Goal: Transaction & Acquisition: Purchase product/service

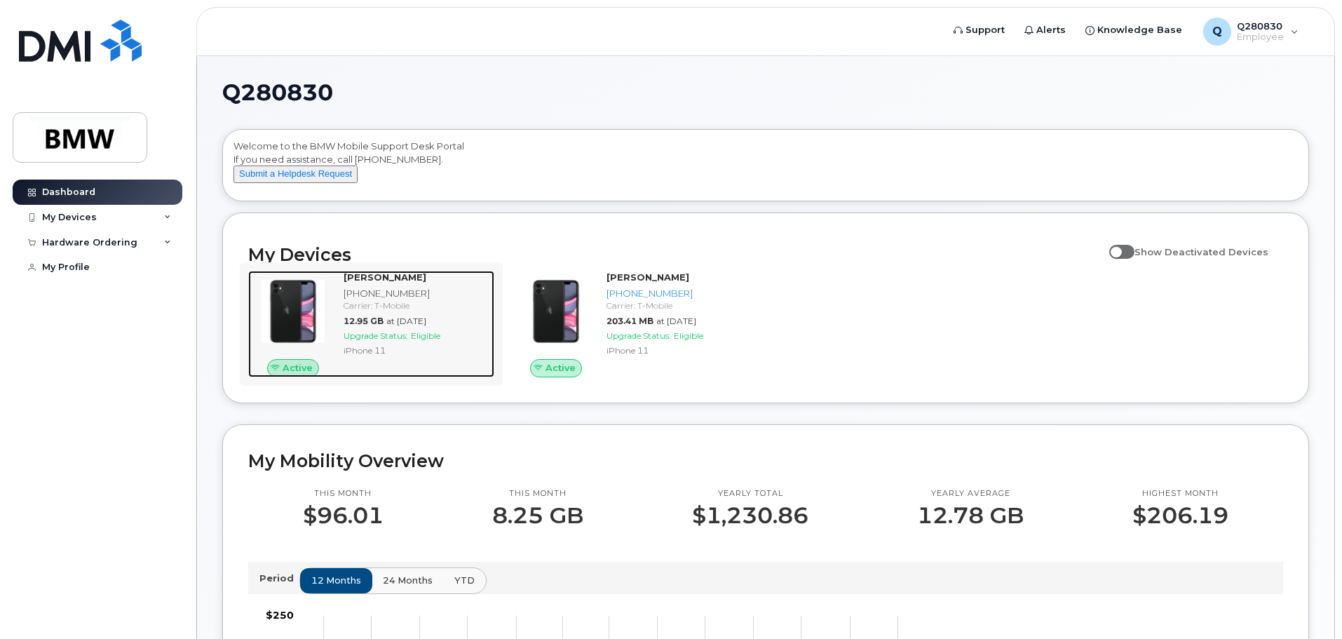
click at [394, 311] on div "Carrier: T-Mobile" at bounding box center [416, 305] width 145 height 12
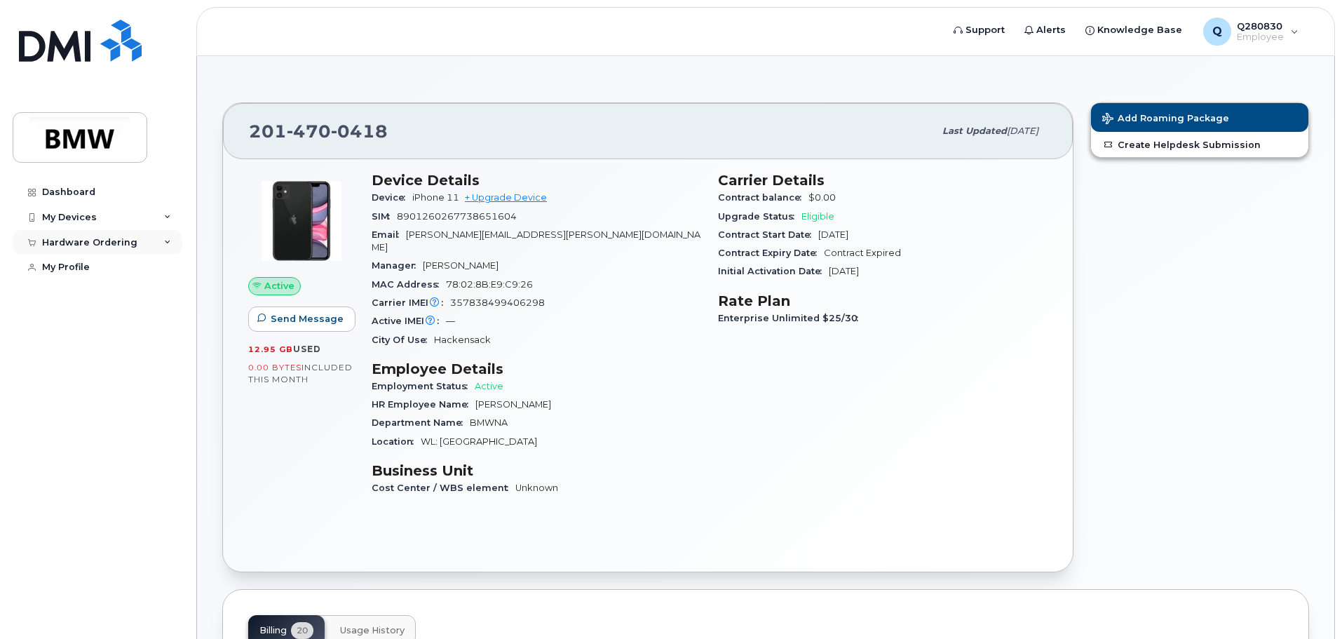
click at [83, 241] on div "Hardware Ordering" at bounding box center [89, 242] width 95 height 11
click at [67, 266] on div "New Order" at bounding box center [74, 268] width 53 height 13
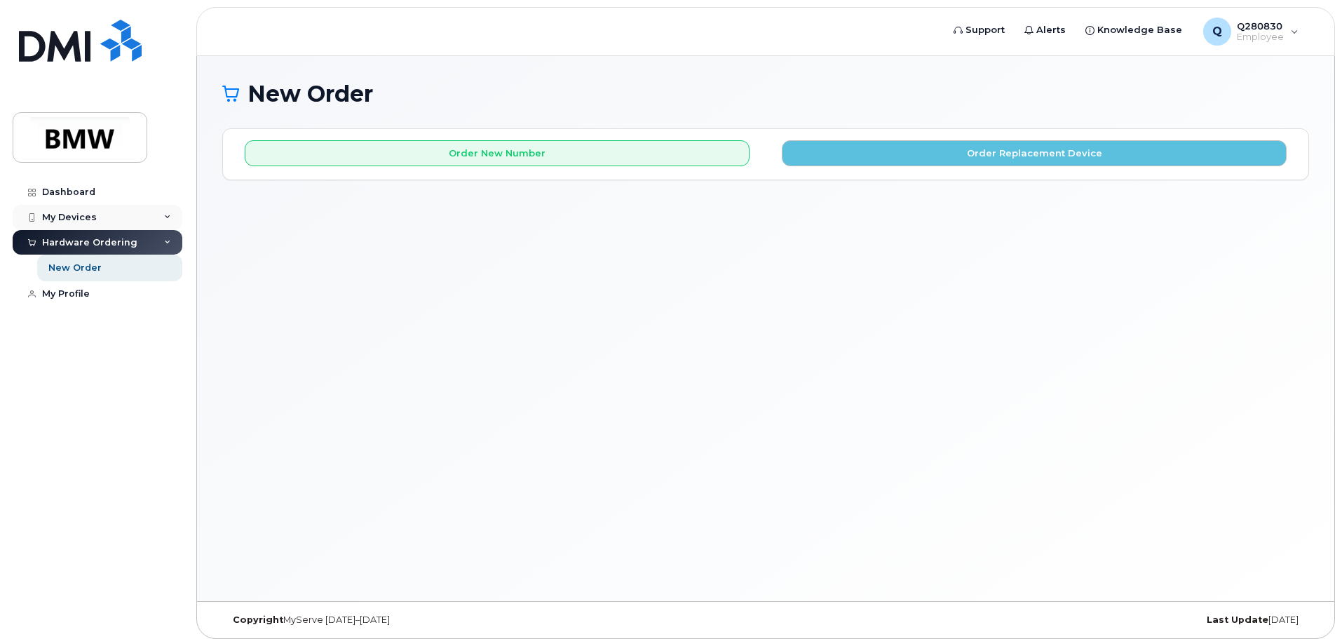
click at [64, 212] on div "My Devices" at bounding box center [69, 217] width 55 height 11
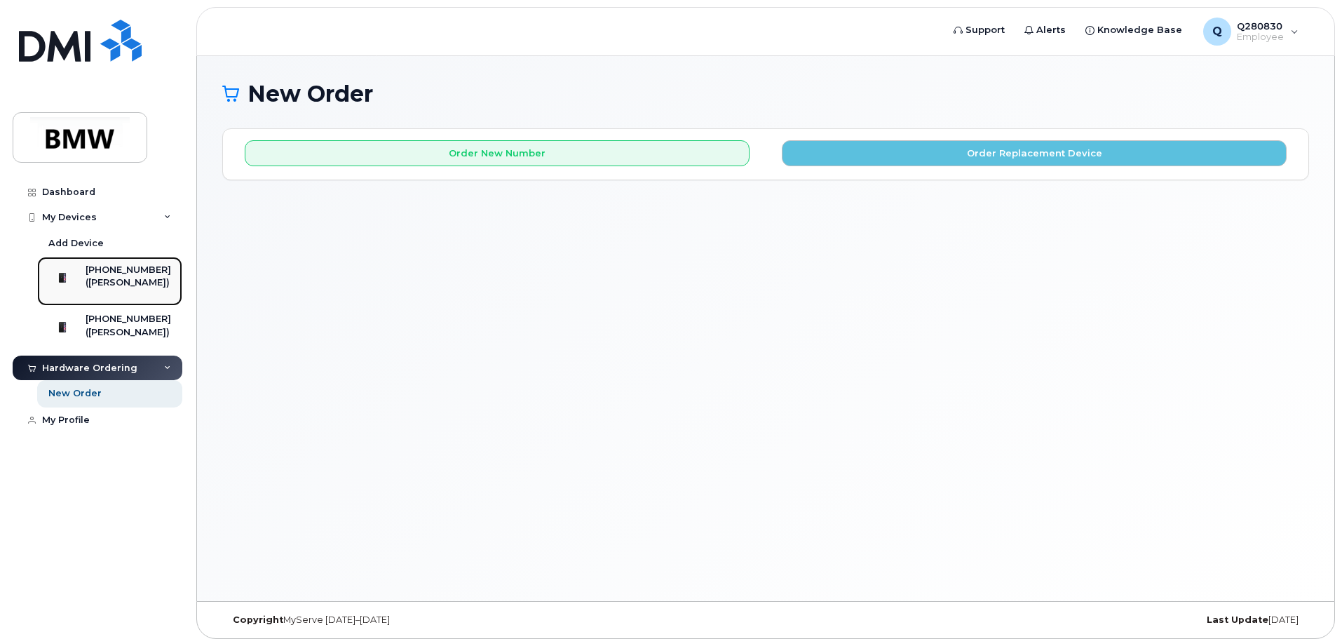
click at [140, 280] on div "([PERSON_NAME])" at bounding box center [129, 282] width 86 height 13
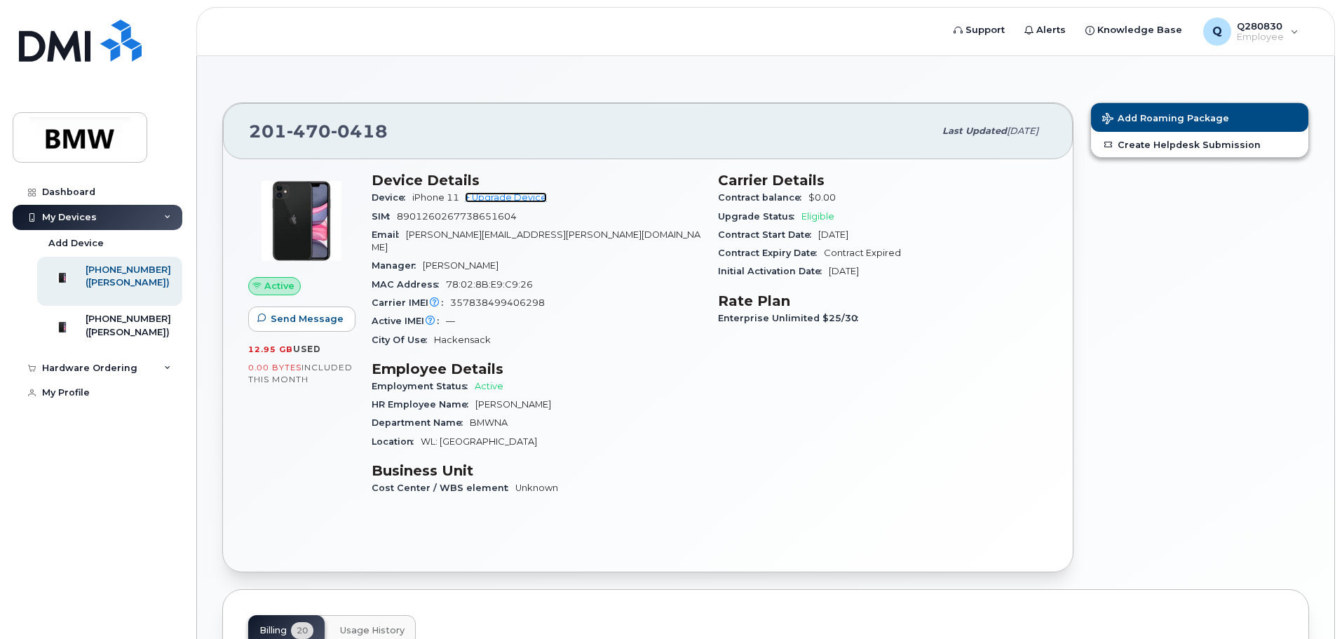
click at [525, 201] on link "+ Upgrade Device" at bounding box center [506, 197] width 82 height 11
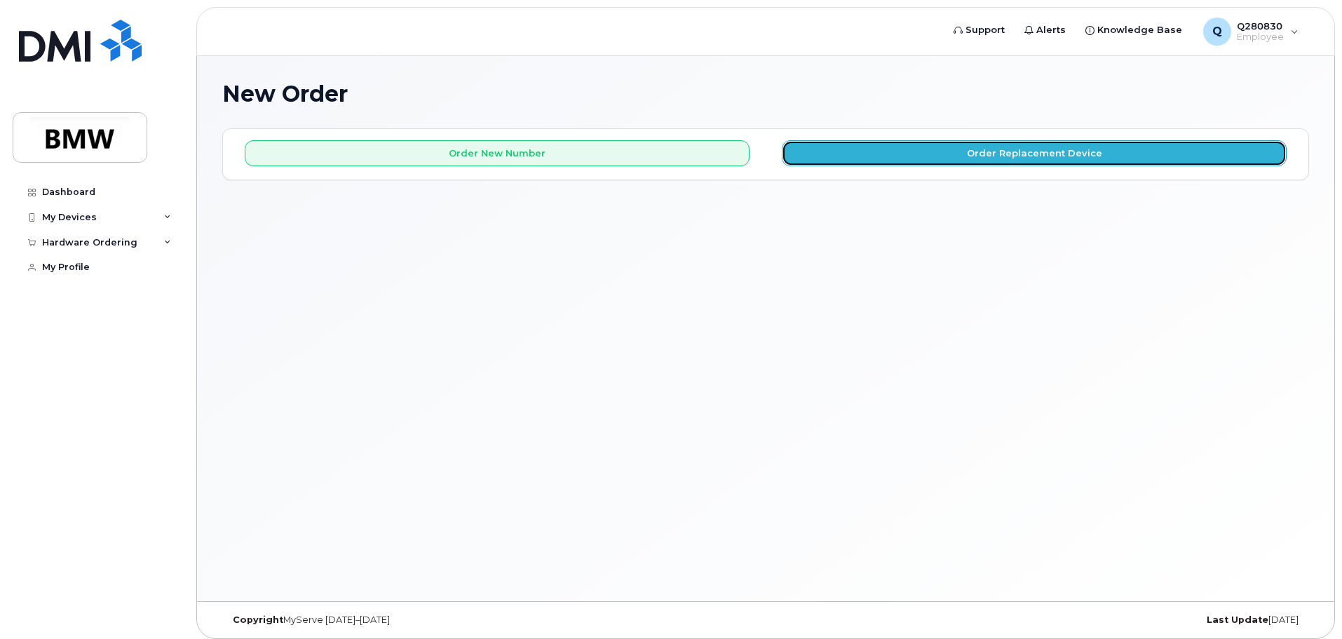
click at [1036, 156] on button "Order Replacement Device" at bounding box center [1034, 153] width 505 height 26
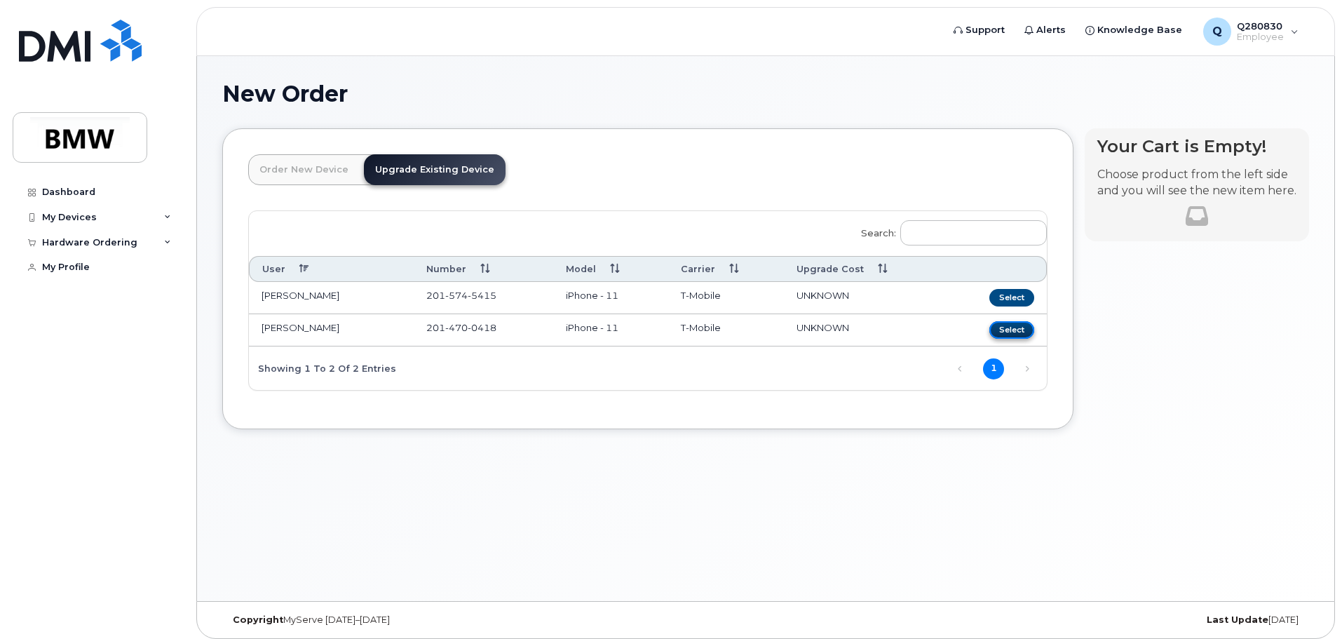
click at [1022, 332] on button "Select" at bounding box center [1011, 330] width 45 height 18
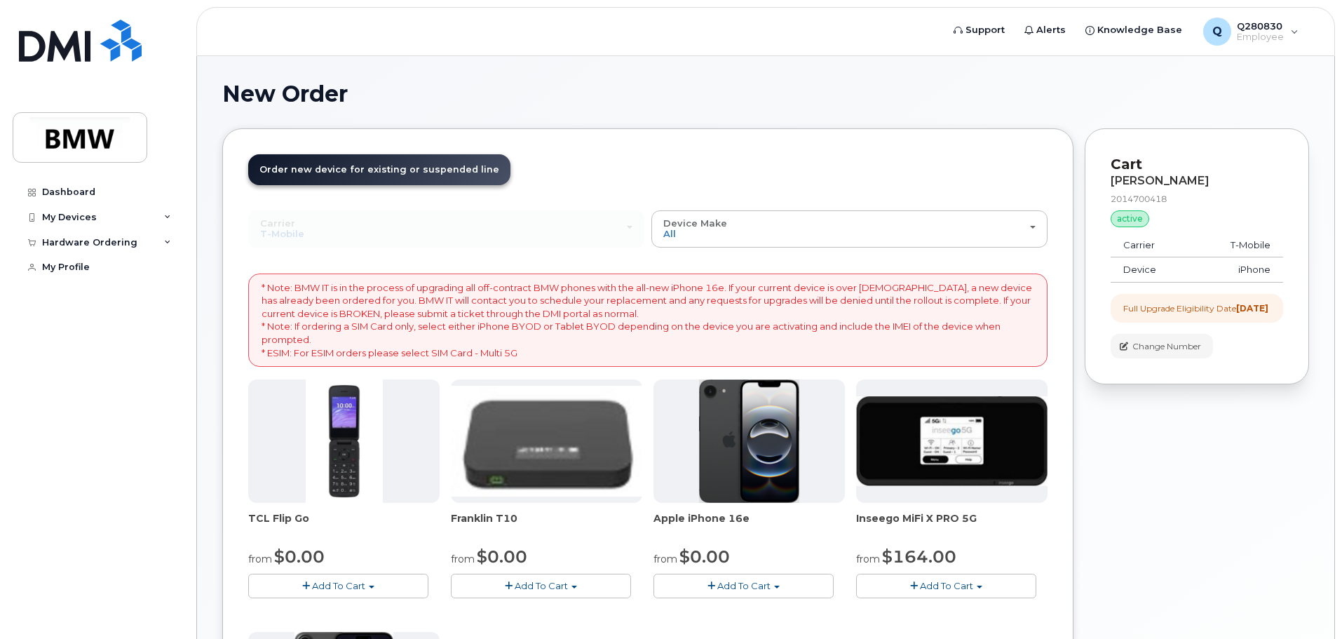
scroll to position [70, 0]
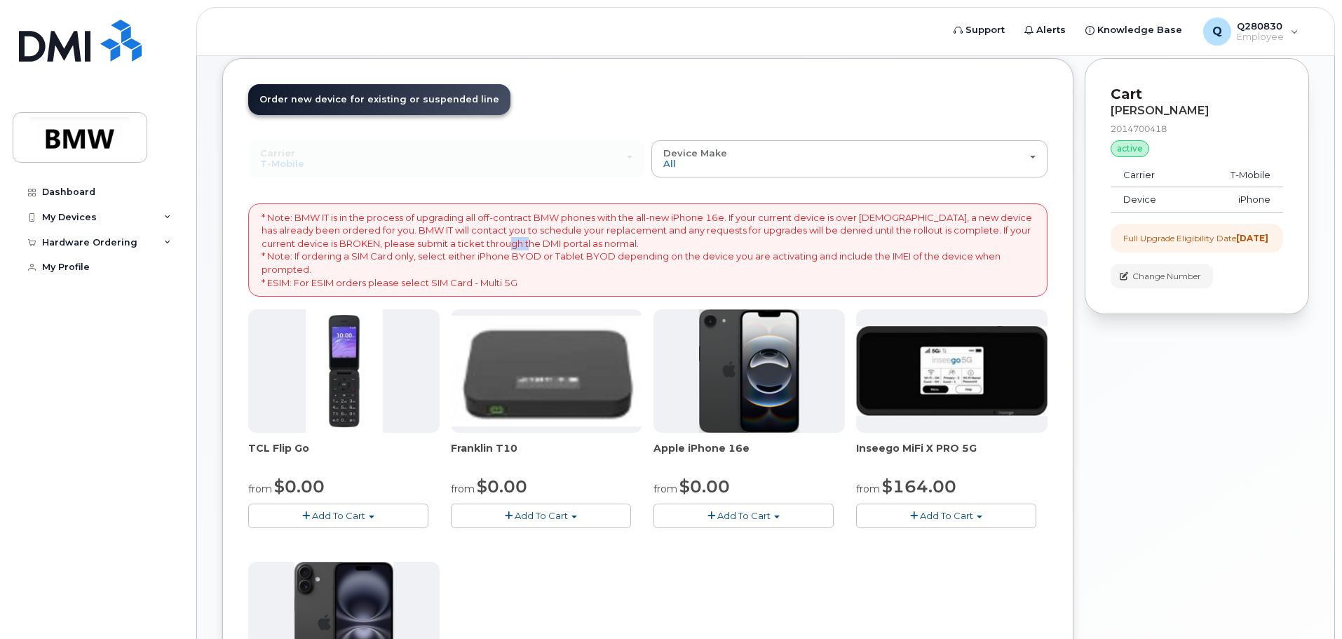
drag, startPoint x: 529, startPoint y: 244, endPoint x: 508, endPoint y: 244, distance: 21.0
click at [508, 244] on p "* Note: BMW IT is in the process of upgrading all off-contract BMW phones with …" at bounding box center [648, 250] width 773 height 78
click at [595, 255] on p "* Note: BMW IT is in the process of upgrading all off-contract BMW phones with …" at bounding box center [648, 250] width 773 height 78
